Goal: Transaction & Acquisition: Download file/media

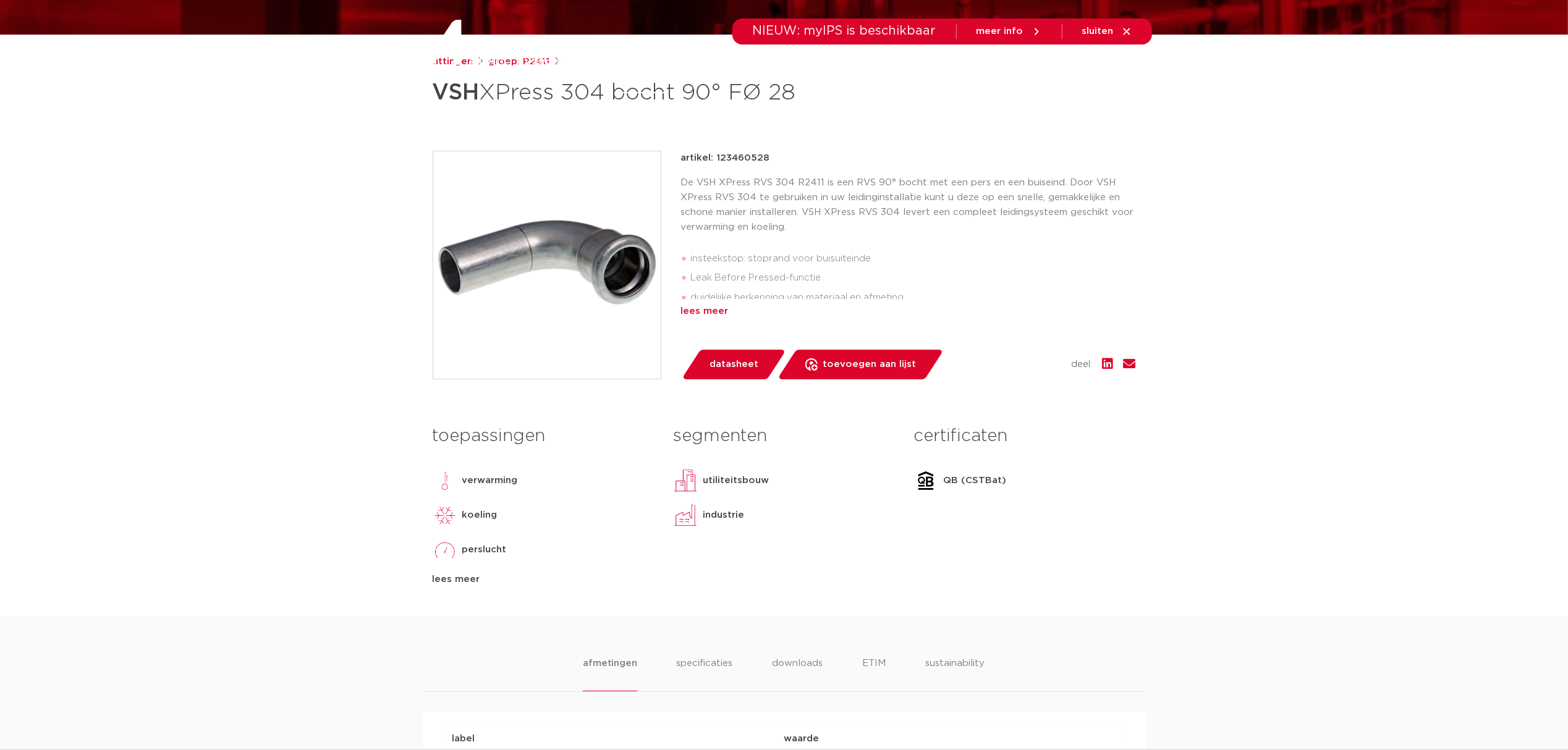
click at [706, 313] on div "lees meer" at bounding box center [908, 311] width 455 height 15
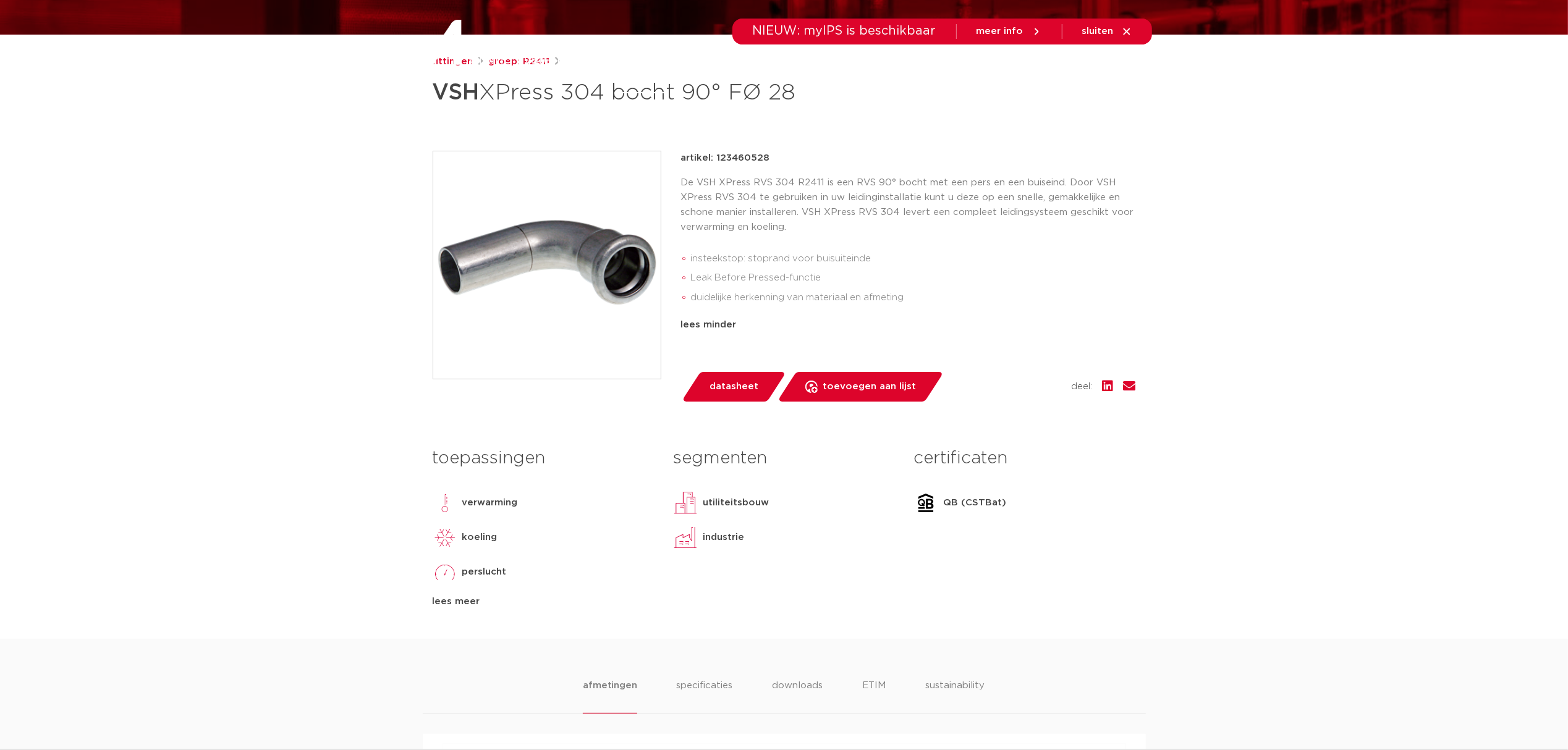
click at [463, 606] on div "lees meer" at bounding box center [543, 602] width 222 height 15
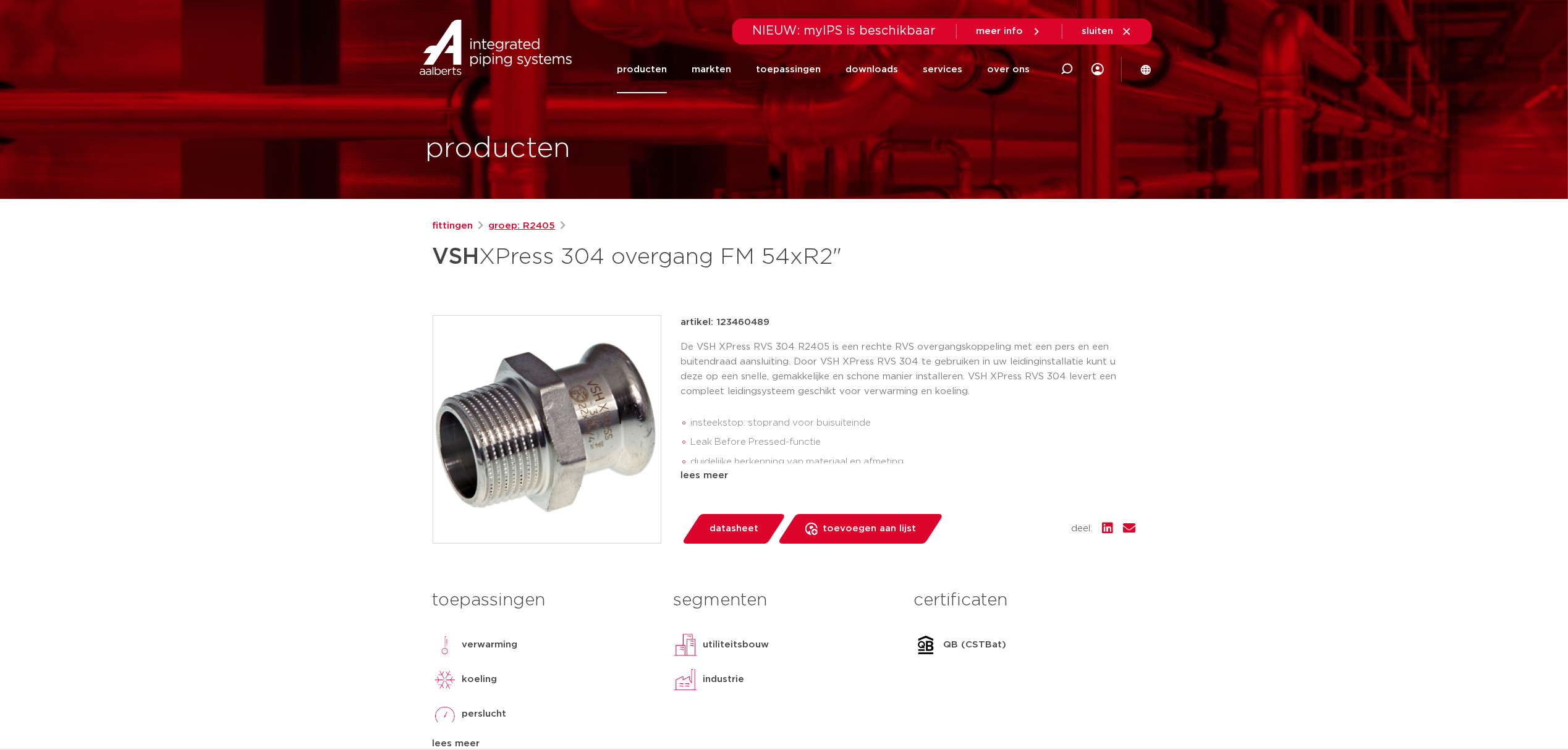
click at [520, 222] on link "groep: R2405" at bounding box center [522, 226] width 67 height 15
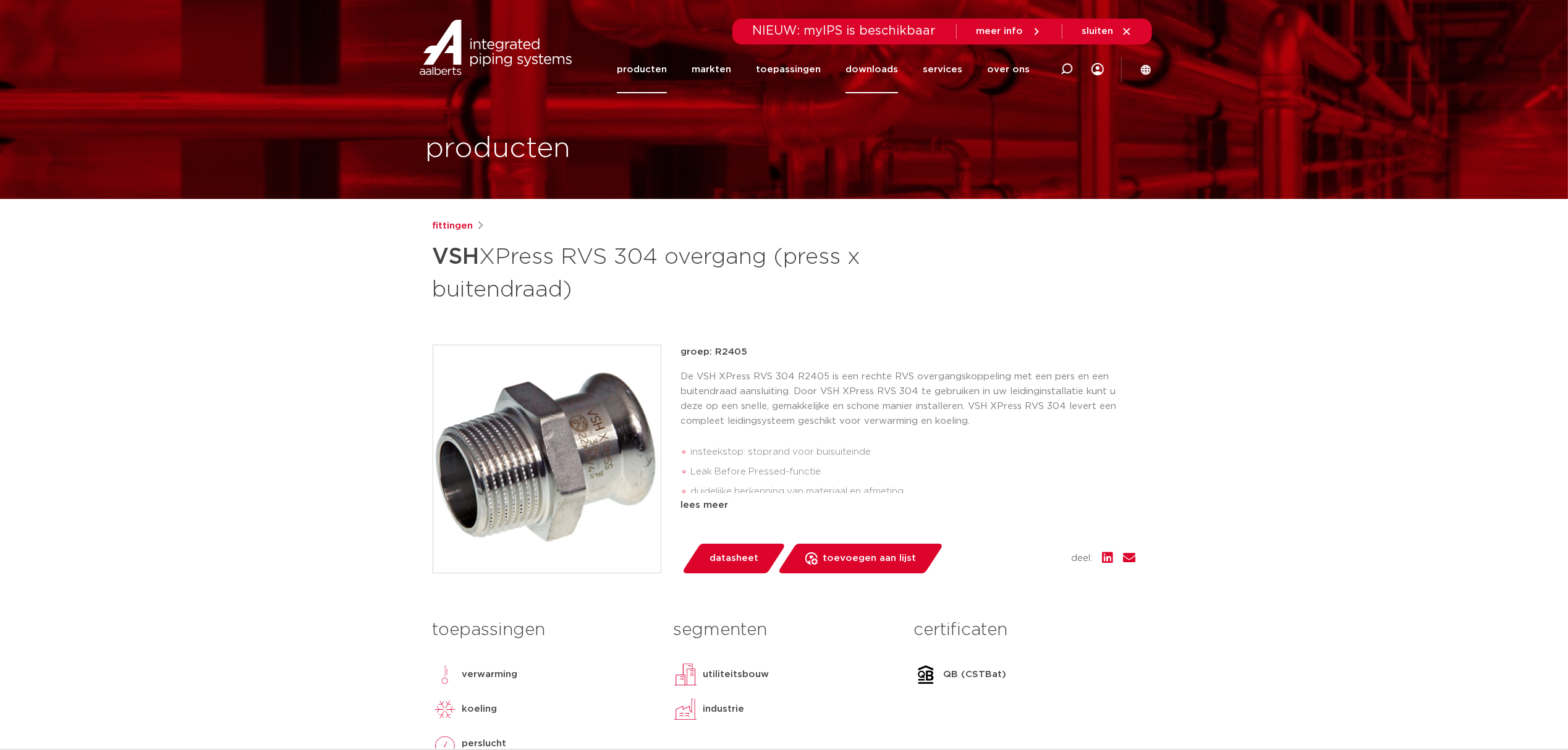
click at [881, 77] on link "downloads" at bounding box center [871, 70] width 53 height 48
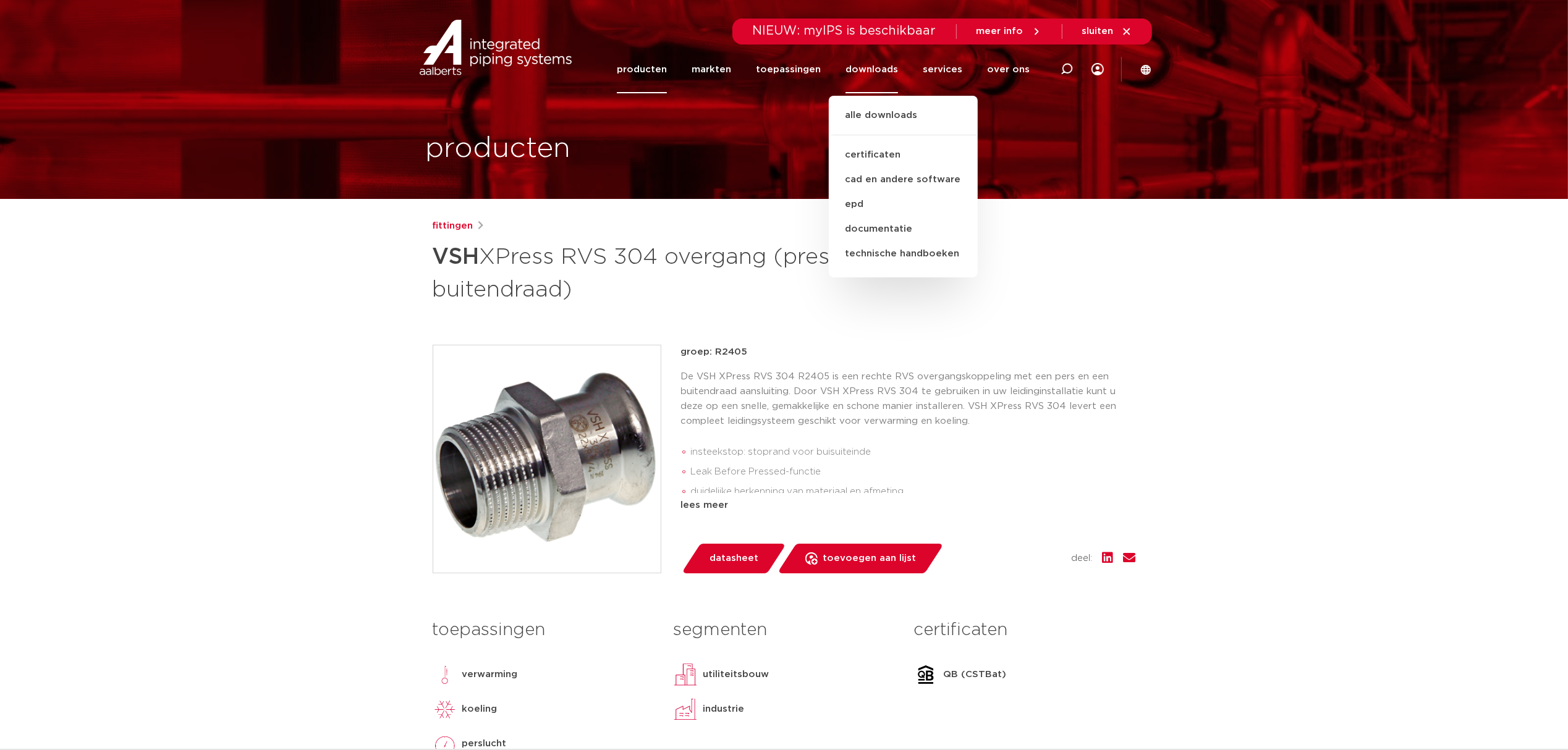
drag, startPoint x: 890, startPoint y: 229, endPoint x: 774, endPoint y: 215, distance: 116.8
click at [890, 228] on link "documentatie" at bounding box center [903, 229] width 149 height 25
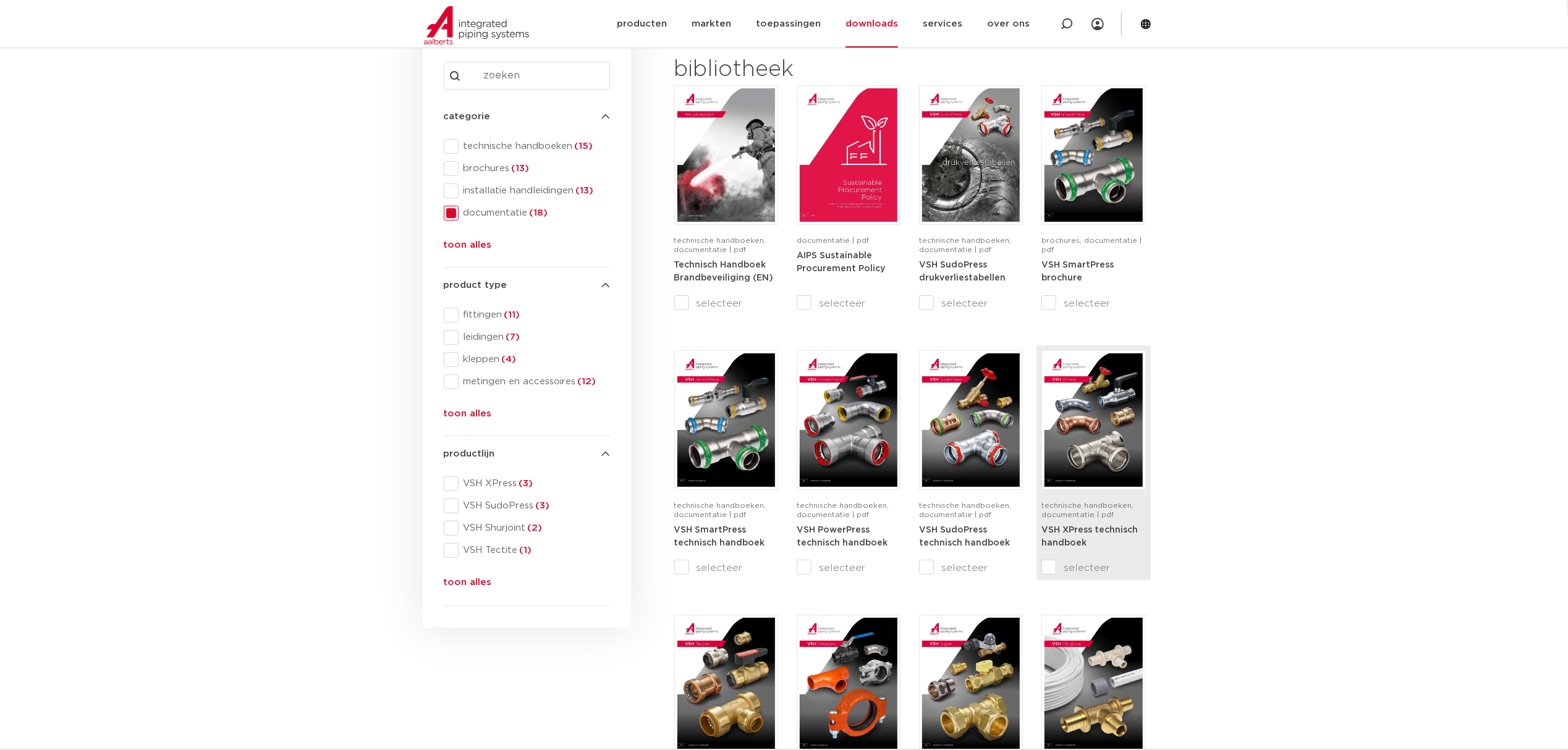
scroll to position [164, 0]
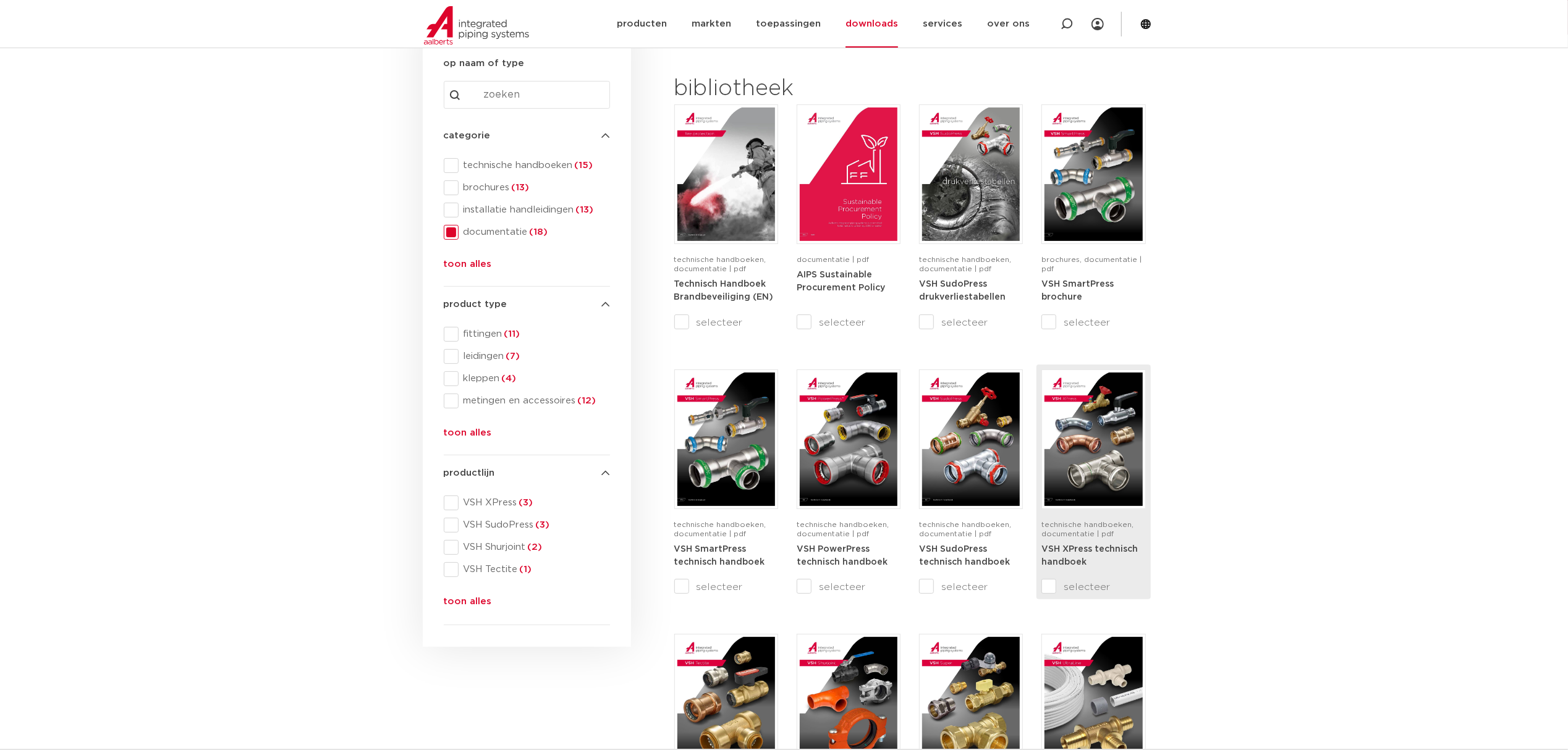
click at [1111, 456] on img at bounding box center [1093, 439] width 98 height 134
